Goal: Find specific fact: Find contact information

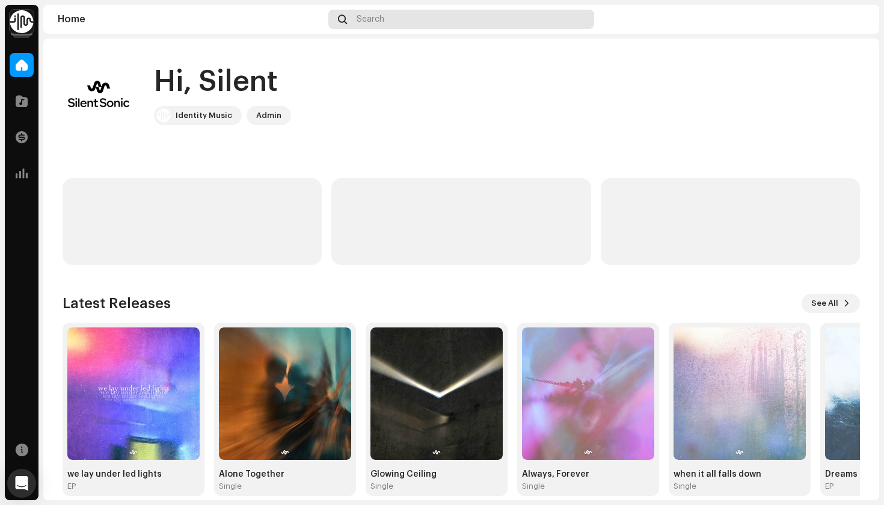
click at [424, 19] on div "Search" at bounding box center [462, 19] width 266 height 19
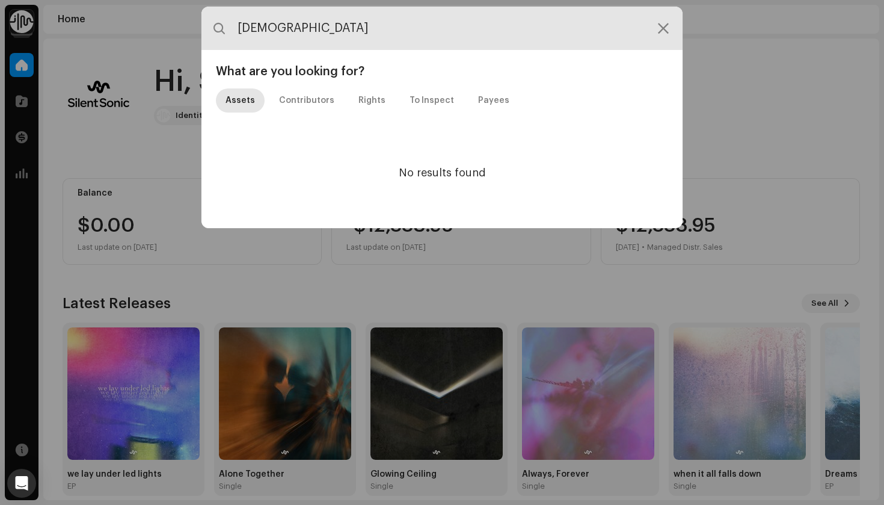
click at [366, 41] on input "[DEMOGRAPHIC_DATA]" at bounding box center [442, 28] width 481 height 43
type input "alseemgest"
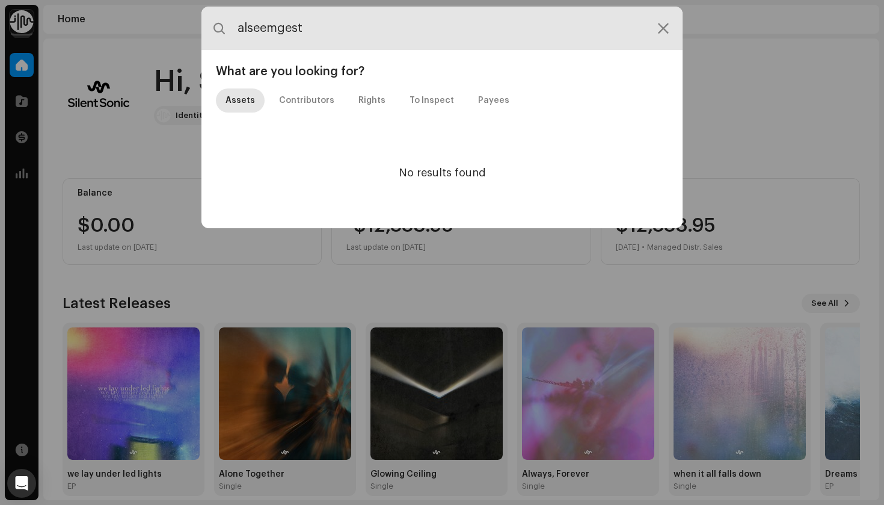
click at [357, 31] on input "alseemgest" at bounding box center [442, 28] width 481 height 43
type input "streams and dreams"
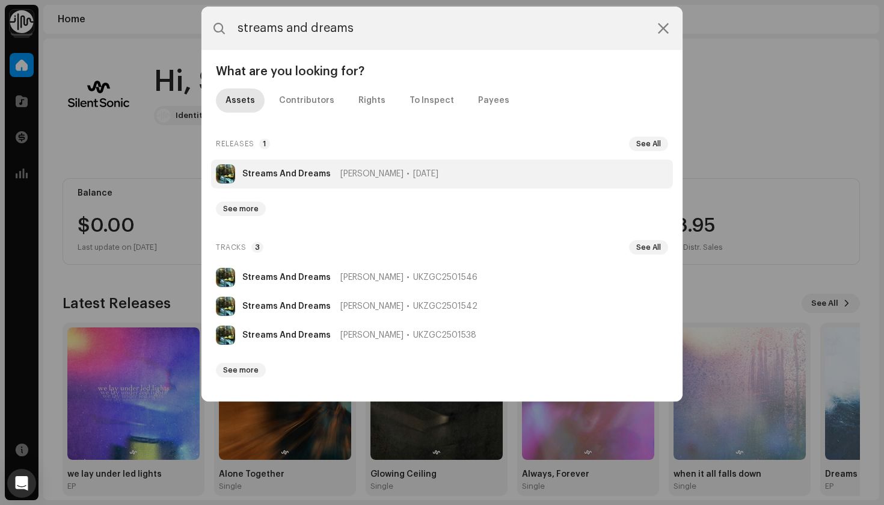
click at [350, 174] on span "[PERSON_NAME]" at bounding box center [372, 174] width 63 height 10
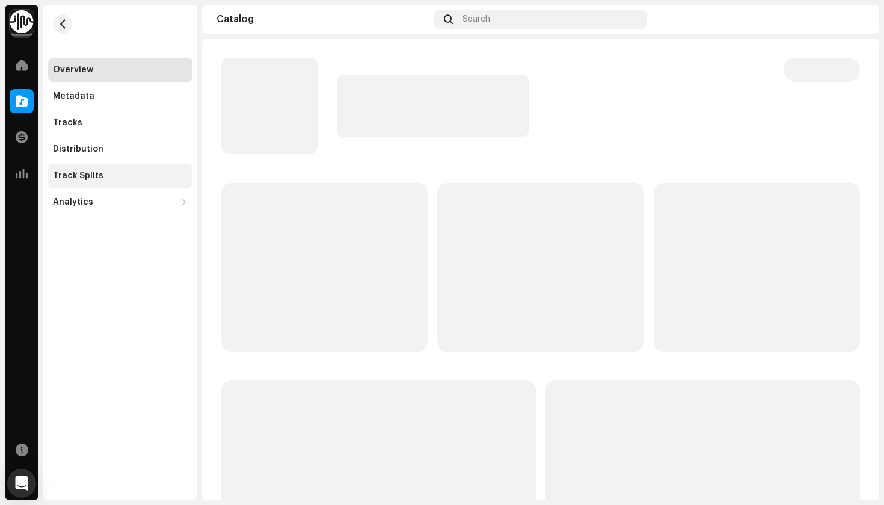
click at [87, 173] on div "Track Splits" at bounding box center [78, 176] width 51 height 10
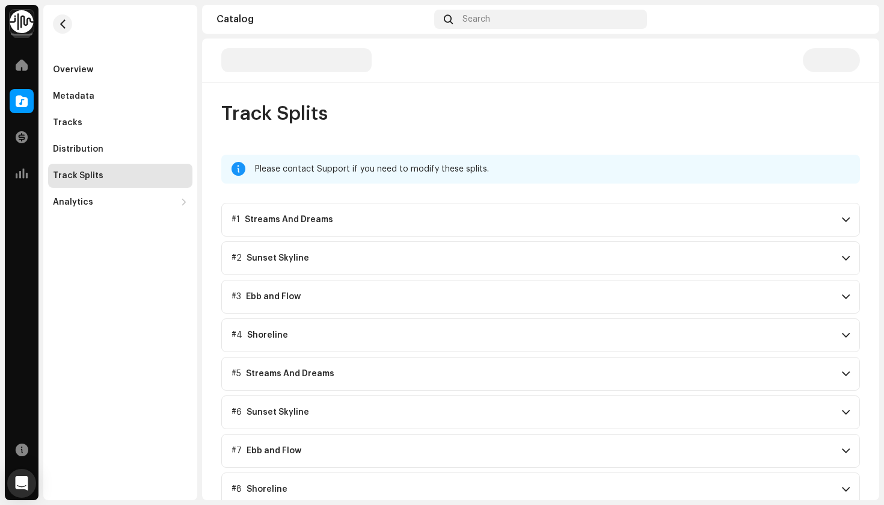
click at [352, 212] on p-accordion-header "#1 Streams And Dreams" at bounding box center [540, 220] width 639 height 34
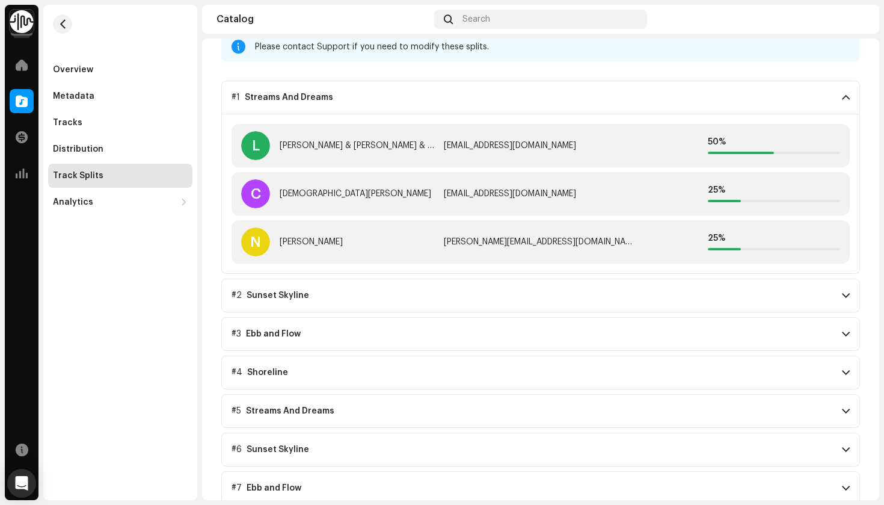
scroll to position [123, 0]
drag, startPoint x: 583, startPoint y: 196, endPoint x: 443, endPoint y: 193, distance: 140.2
click at [444, 193] on div "[EMAIL_ADDRESS][DOMAIN_NAME]" at bounding box center [540, 193] width 193 height 10
copy div "[EMAIL_ADDRESS][DOMAIN_NAME]"
click at [84, 63] on div "Overview" at bounding box center [120, 70] width 144 height 24
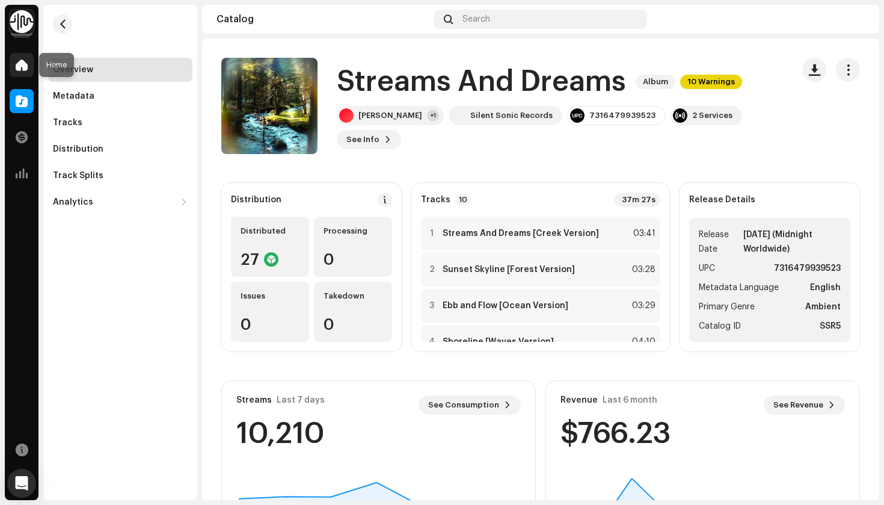
click at [25, 68] on span at bounding box center [22, 65] width 12 height 10
